Goal: Communication & Community: Answer question/provide support

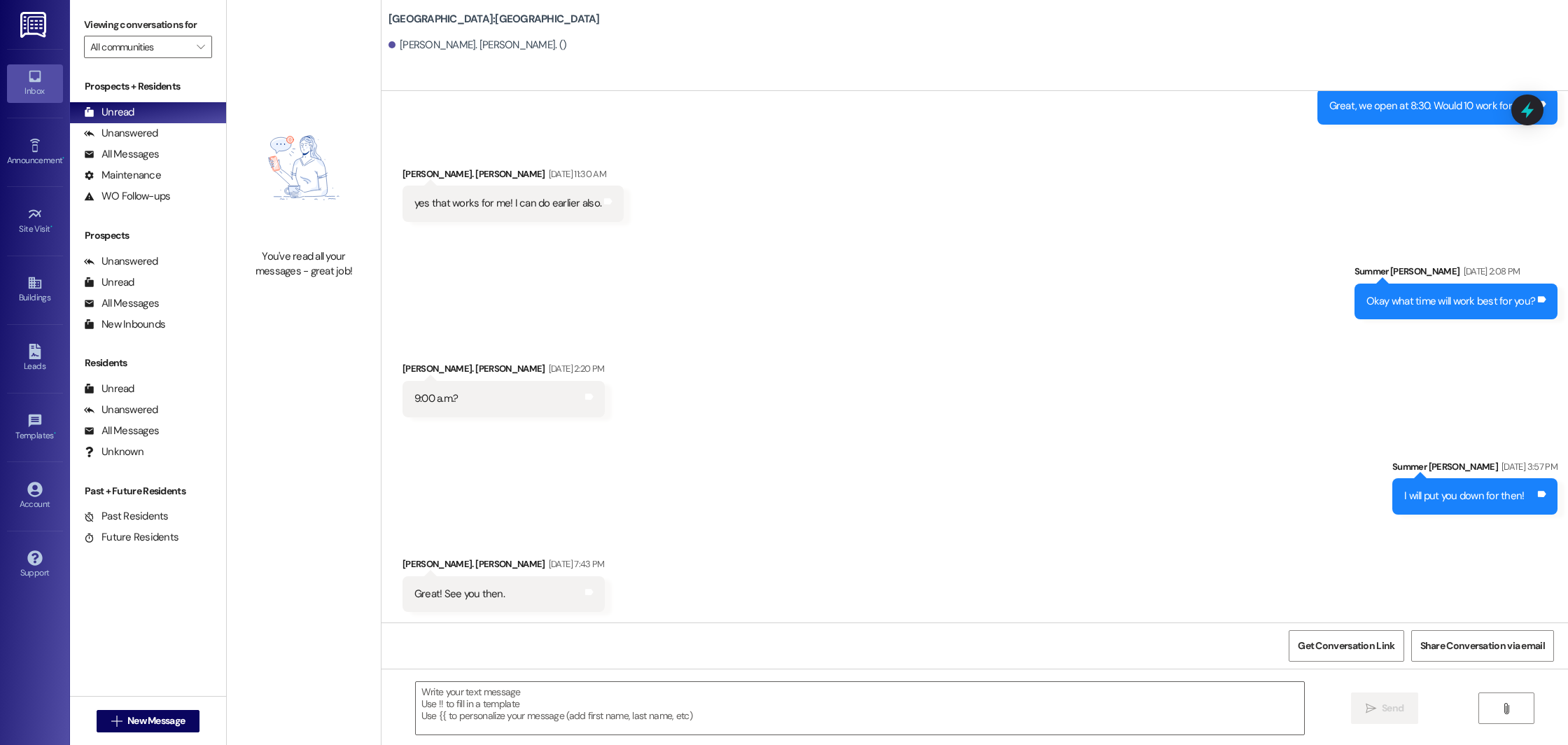
scroll to position [789, 0]
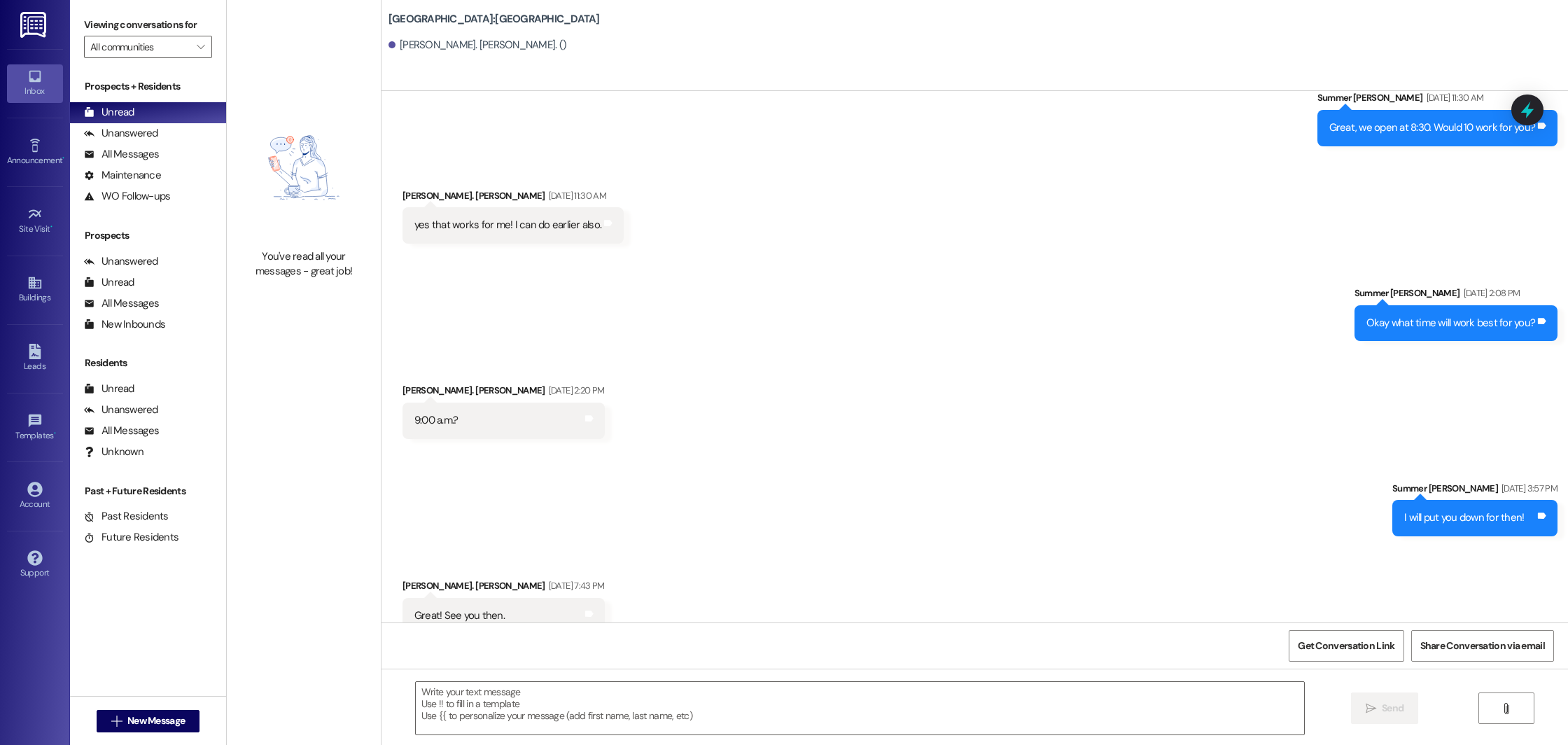
scroll to position [788, 0]
